Goal: Information Seeking & Learning: Find specific page/section

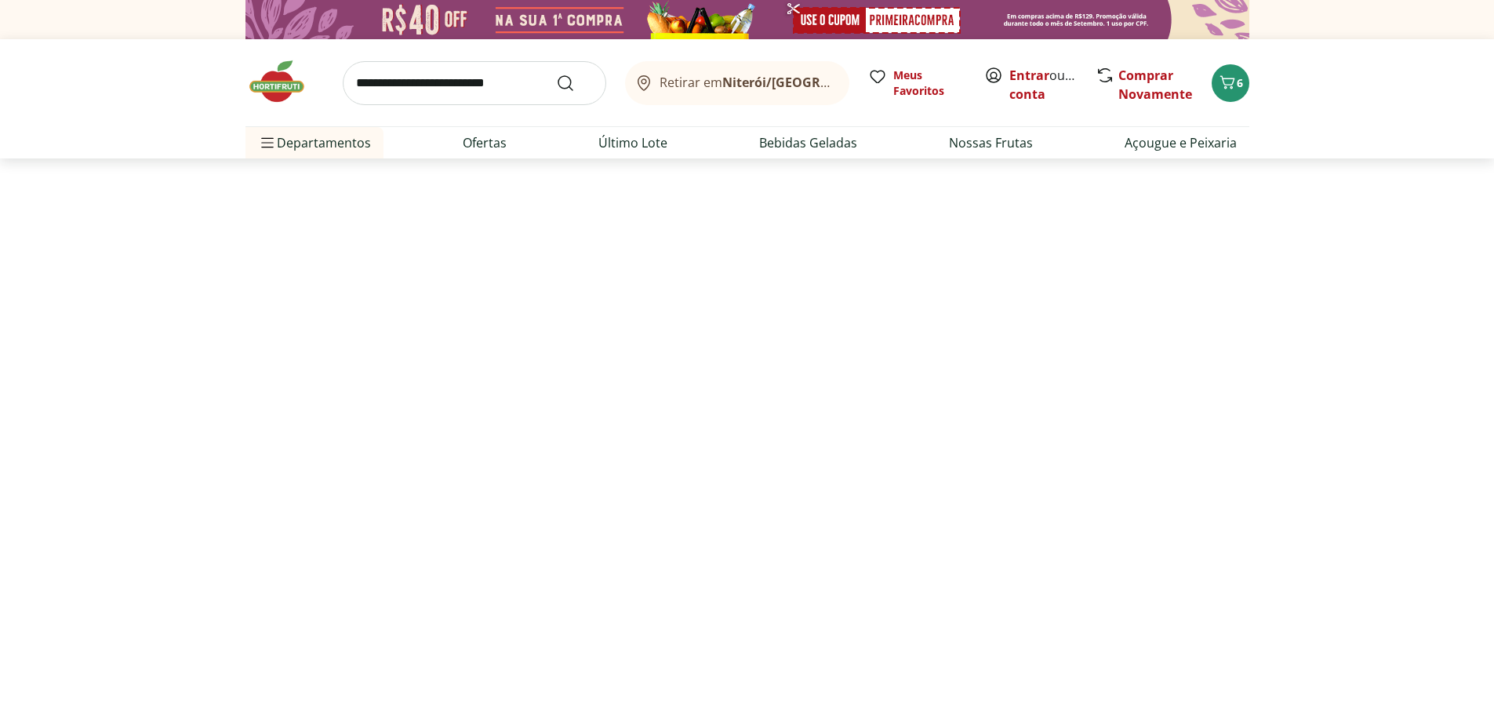
select select "**********"
